Goal: Understand process/instructions: Learn about a topic

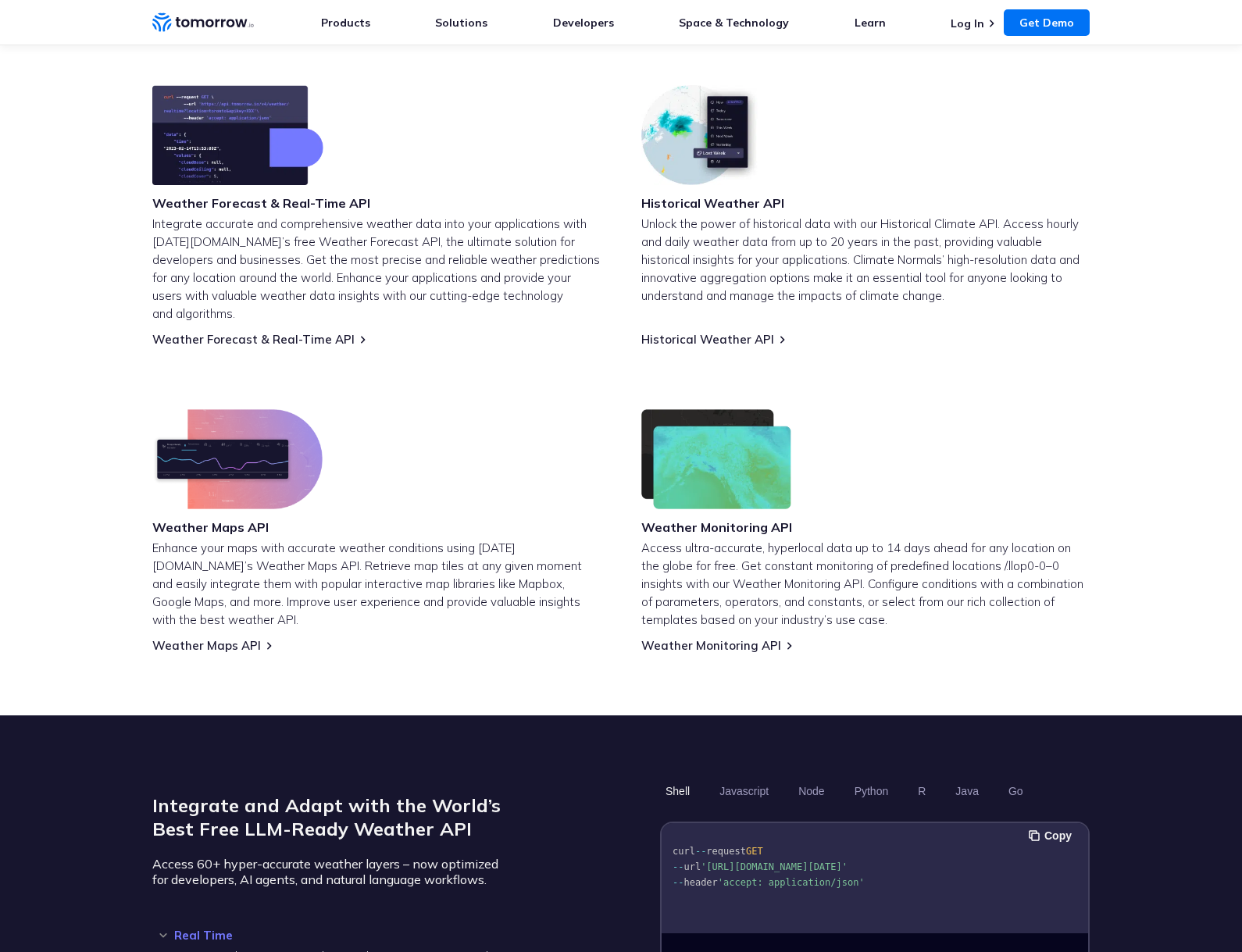
scroll to position [634, 0]
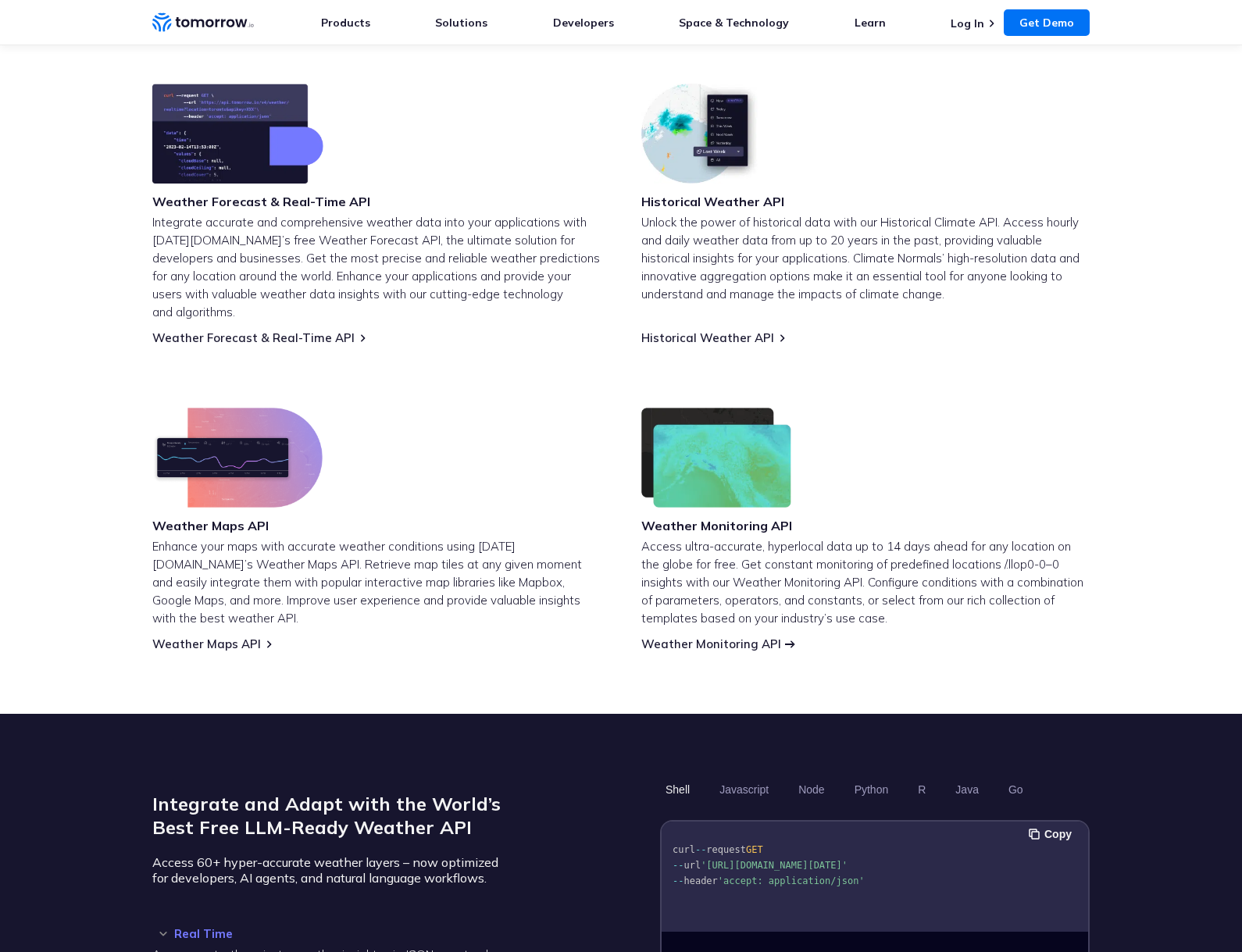
click at [738, 636] on link "Weather Monitoring API" at bounding box center [711, 644] width 140 height 15
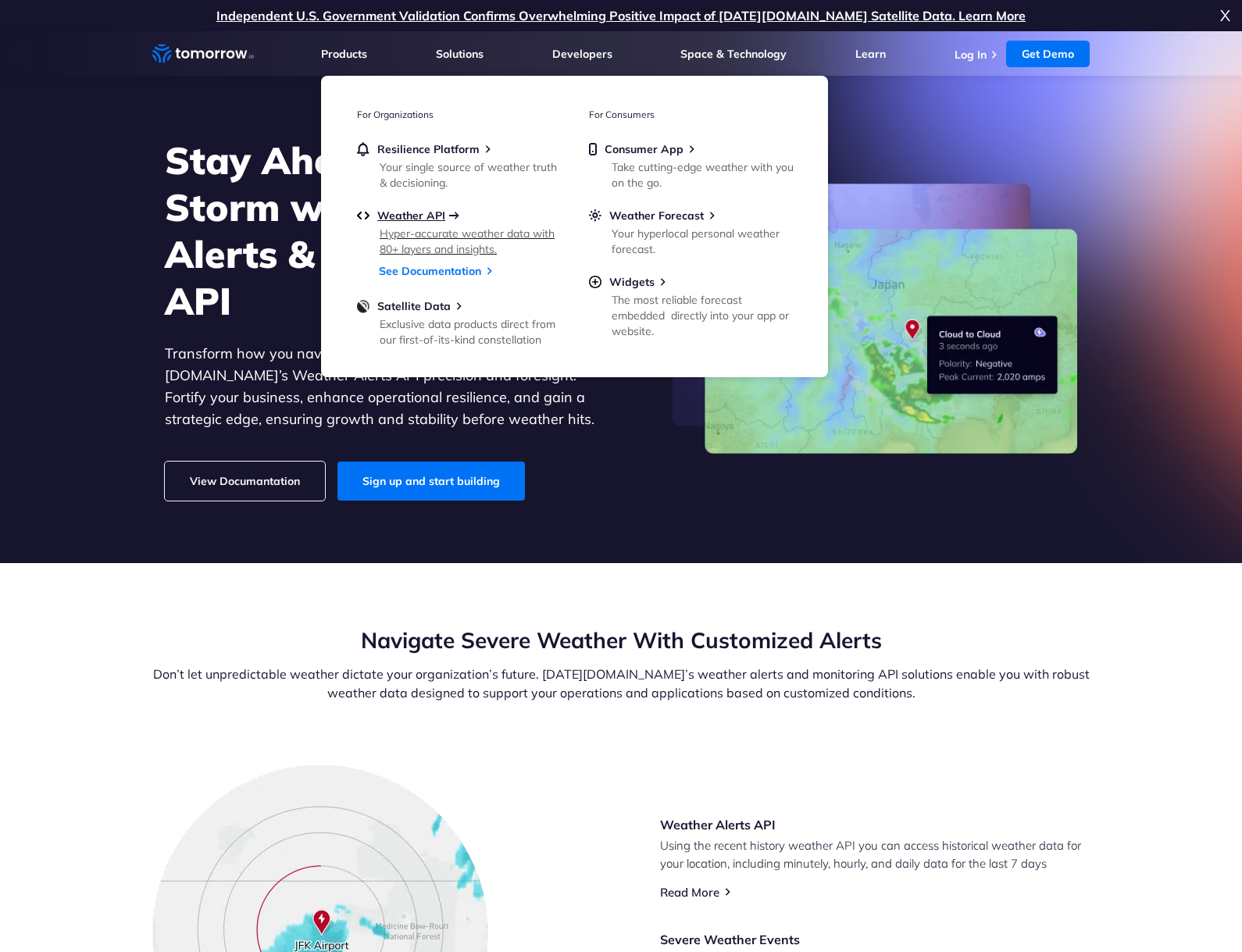
click at [417, 219] on span "Weather API" at bounding box center [411, 215] width 68 height 14
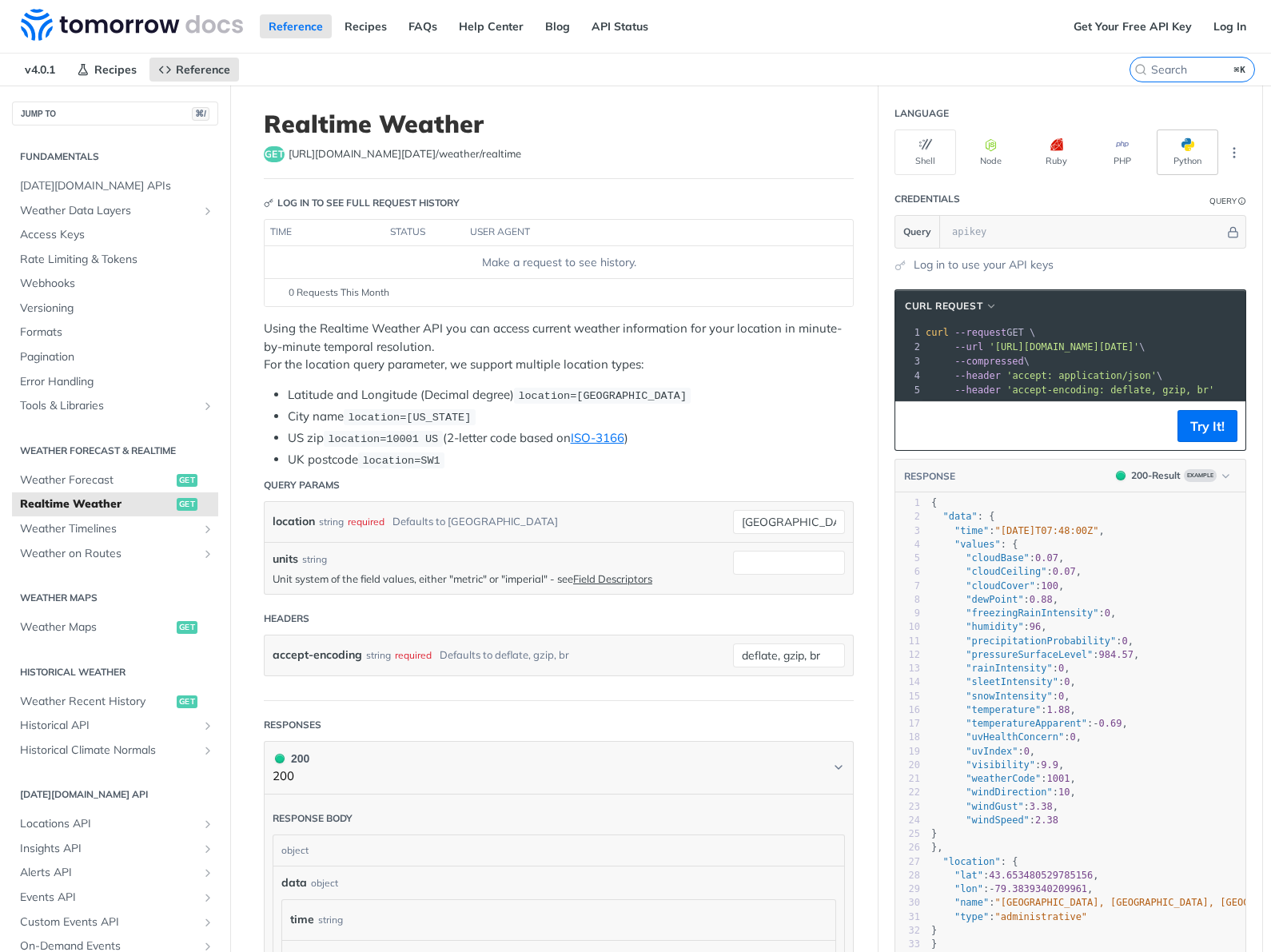
click at [1180, 152] on button "Python" at bounding box center [1187, 152] width 61 height 46
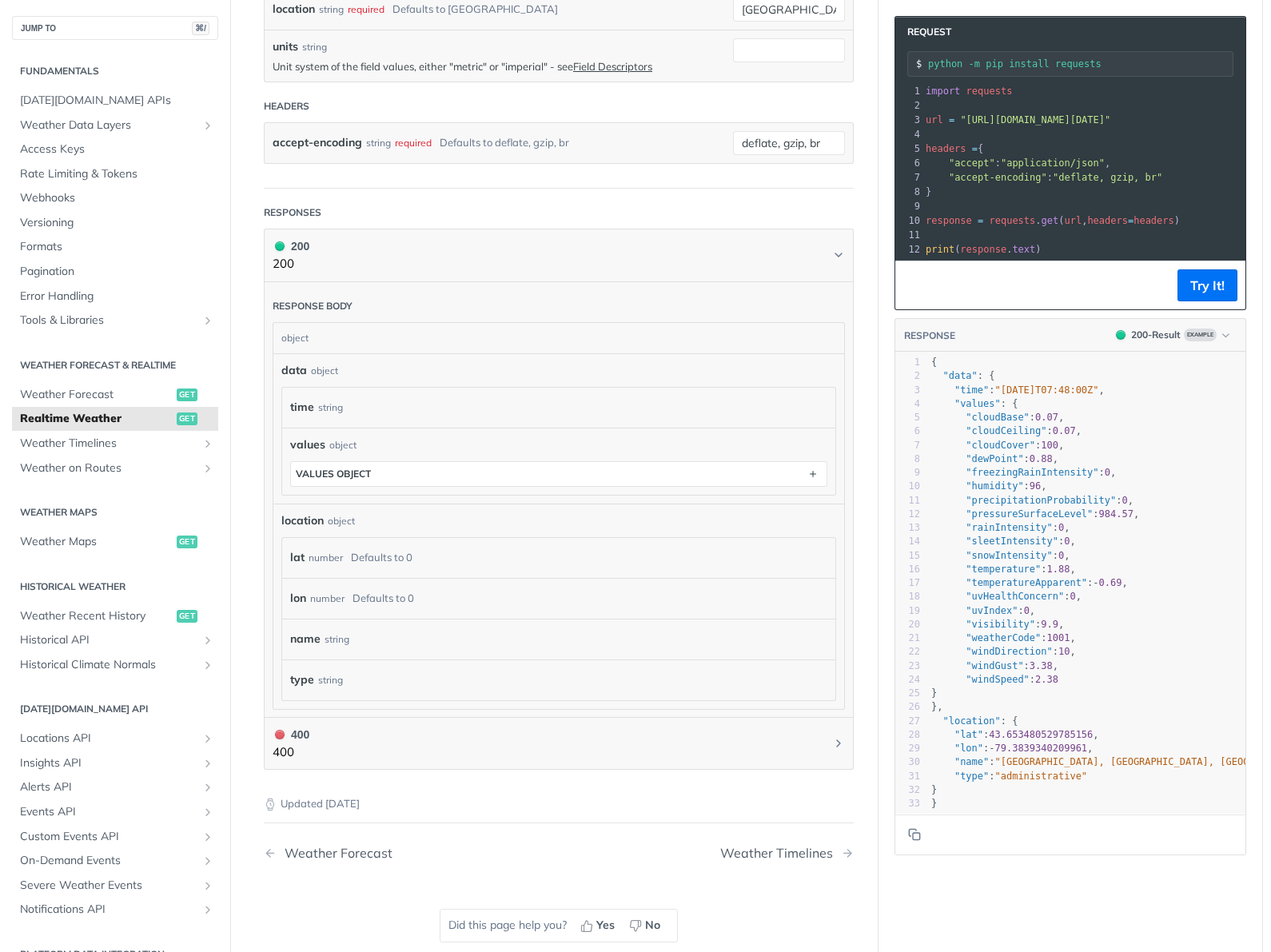
scroll to position [513, 0]
click at [1204, 287] on button "Try It!" at bounding box center [1207, 285] width 60 height 32
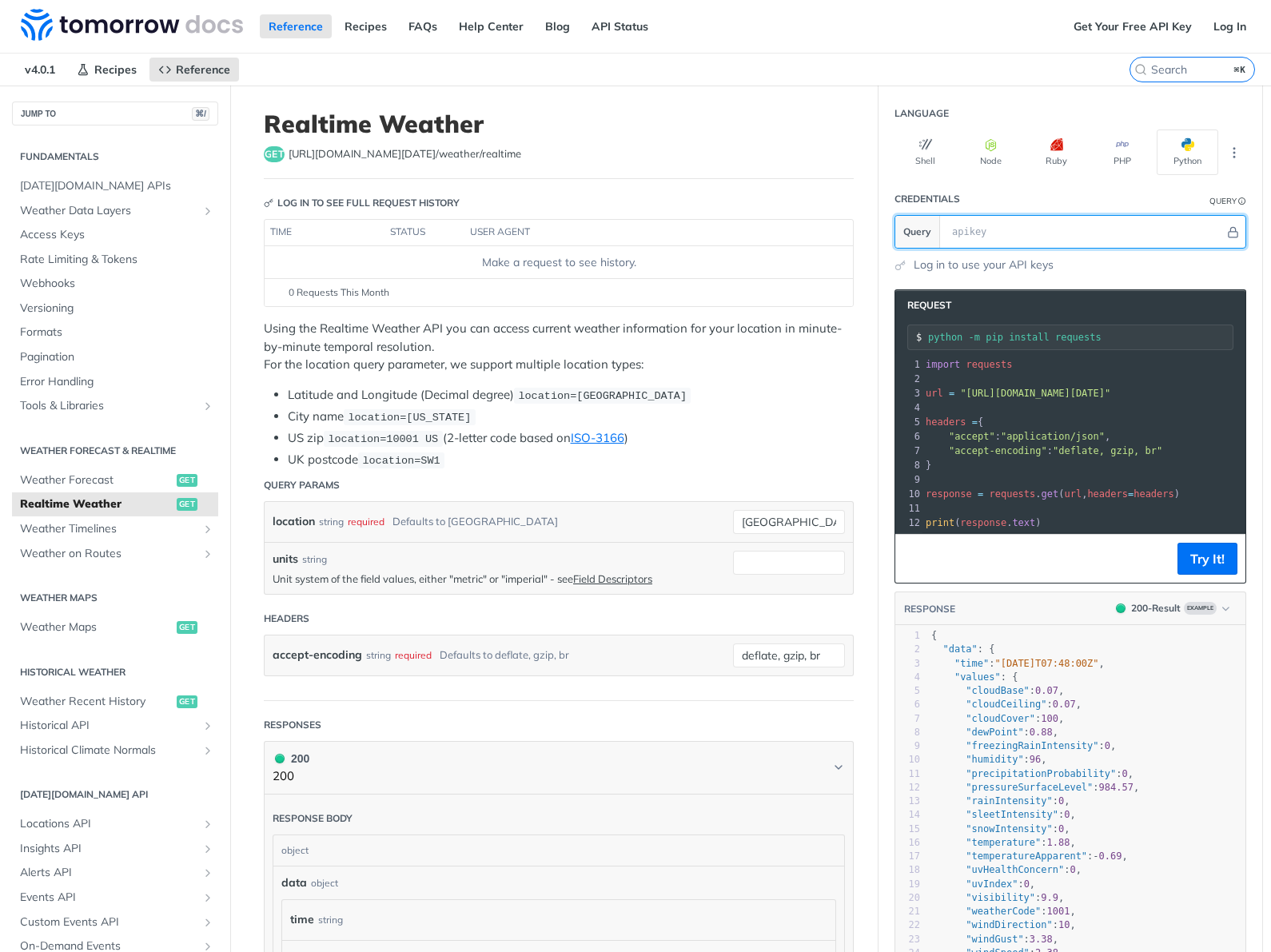
paste input "curl --request GET --url 'https://api.tomorrow.io/v4/weather/forecast?location=…"
drag, startPoint x: 1025, startPoint y: 233, endPoint x: 882, endPoint y: 225, distance: 143.2
click at [882, 225] on section "Credentials Query Query curl --request GET --url 'https://api.tomorrow.io/v4/we…" at bounding box center [1070, 228] width 384 height 90
click at [1194, 225] on input "pOZ4T7ZTi8vsCmHatDfhhweL06uq6BUB'" at bounding box center [1084, 231] width 281 height 32
click at [1167, 230] on input "pOZ4T7ZTi8vsCmHatDfhhweL06uq6BUB'" at bounding box center [1084, 231] width 281 height 32
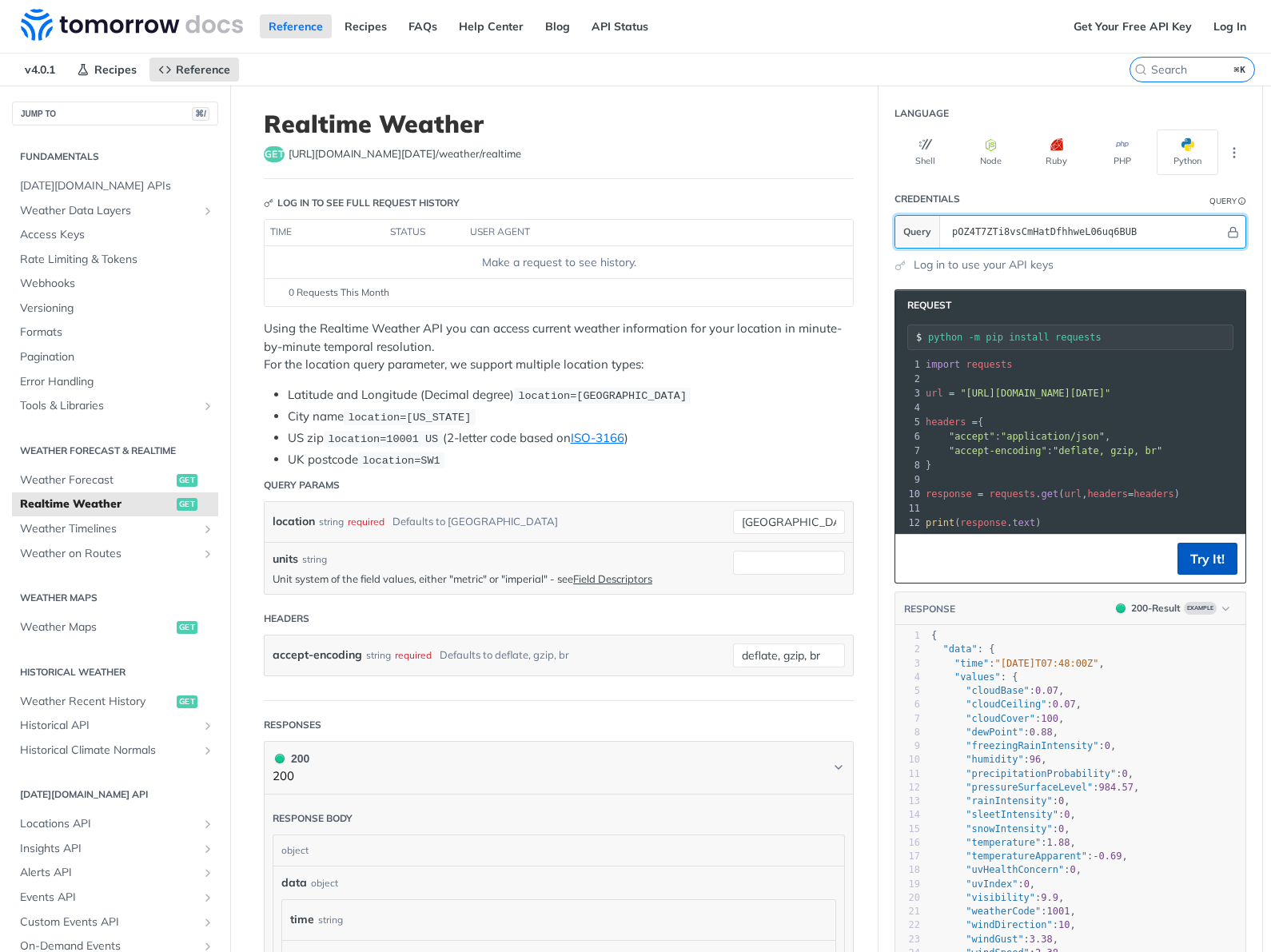
type input "pOZ4T7ZTi8vsCmHatDfhhweL06uq6BUB"
click at [1219, 563] on button "Try It!" at bounding box center [1207, 558] width 60 height 32
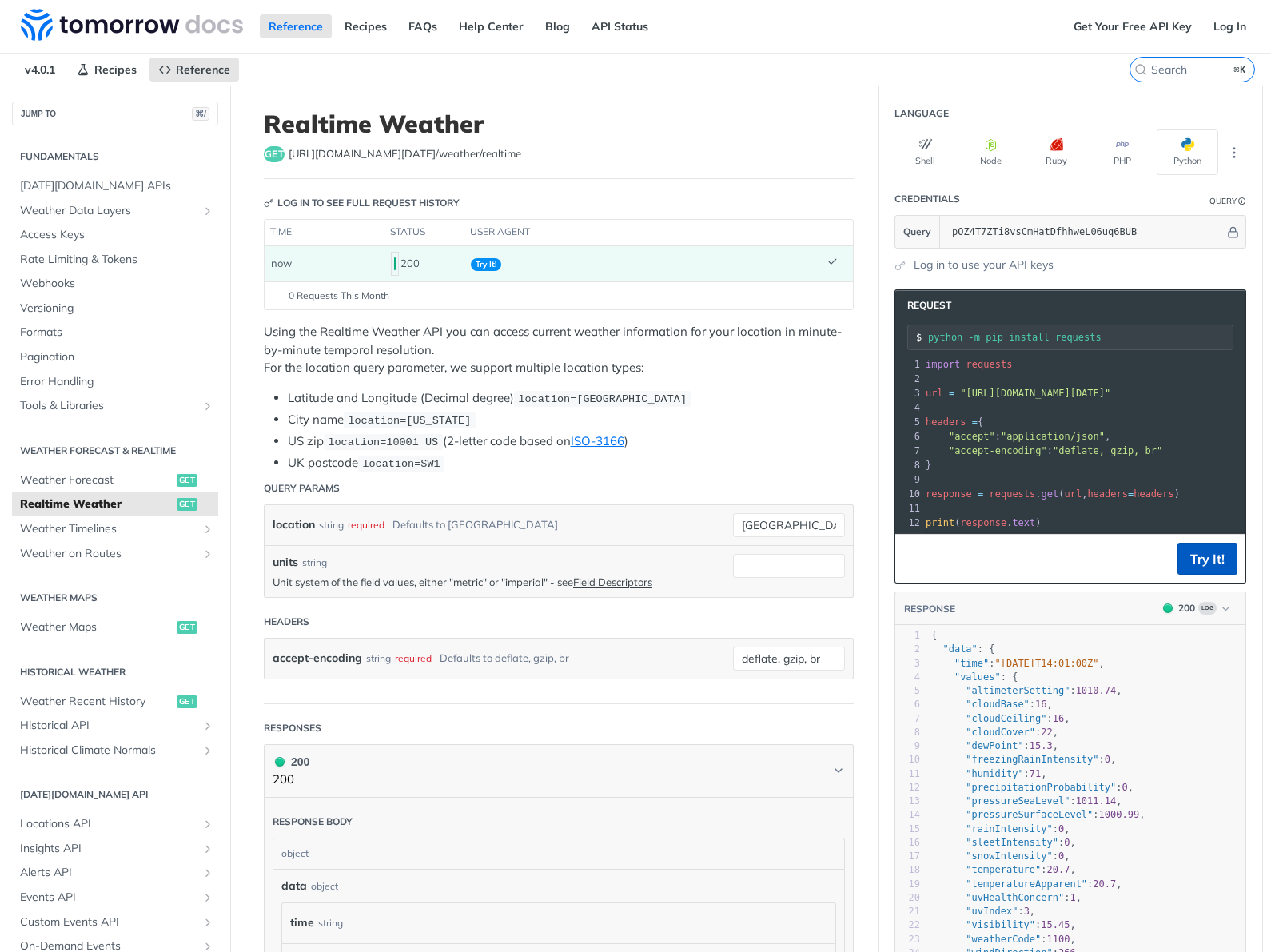
click at [1210, 554] on button "Try It!" at bounding box center [1207, 558] width 60 height 32
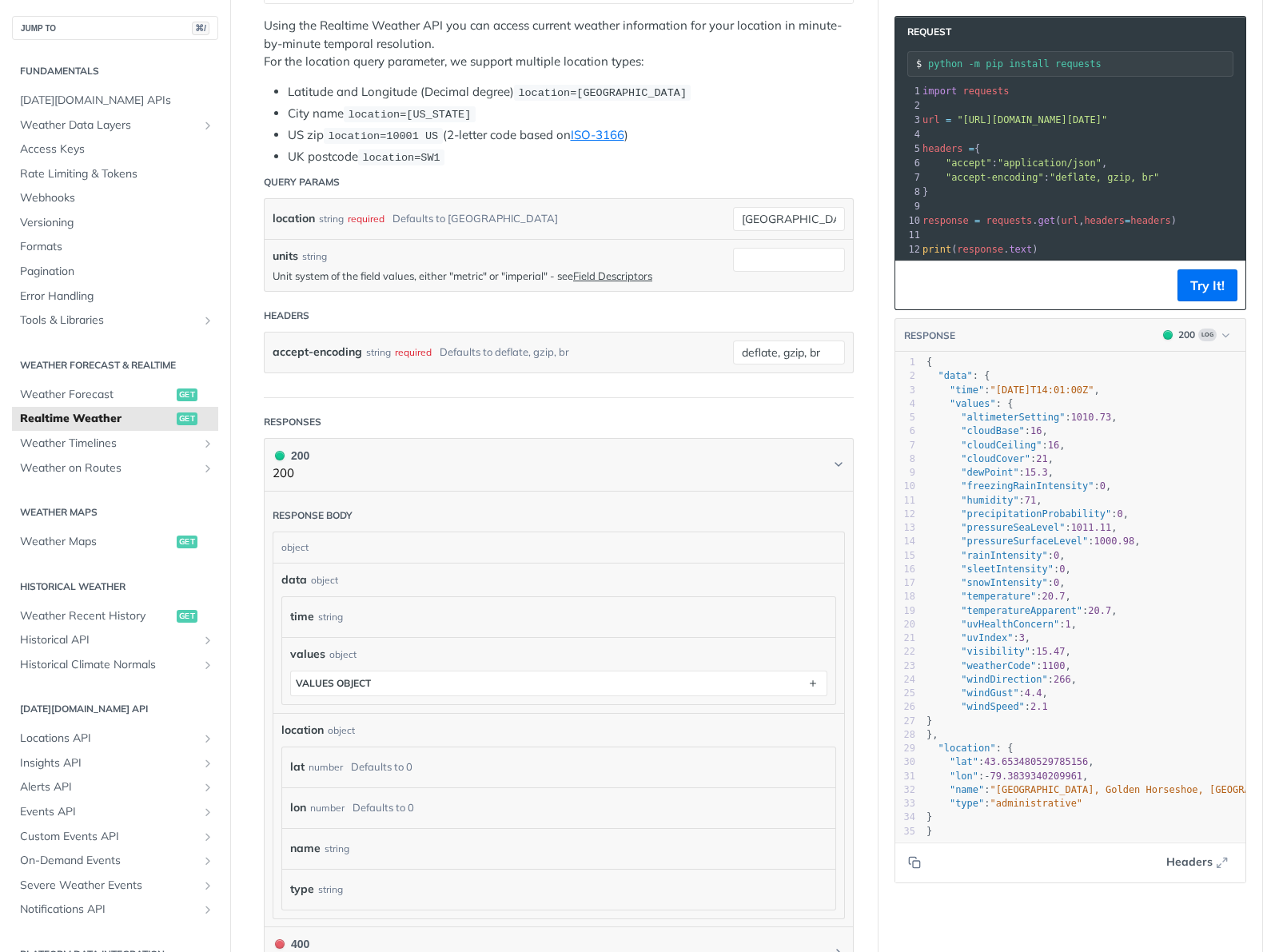
scroll to position [347, 0]
